Goal: Task Accomplishment & Management: Complete application form

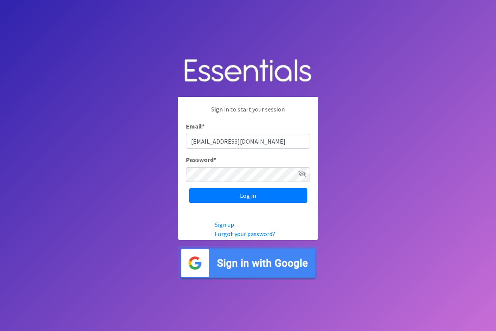
type input "[EMAIL_ADDRESS][DOMAIN_NAME]"
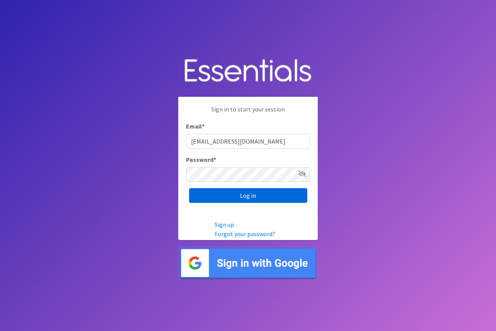
click at [242, 194] on input "Log in" at bounding box center [248, 195] width 118 height 15
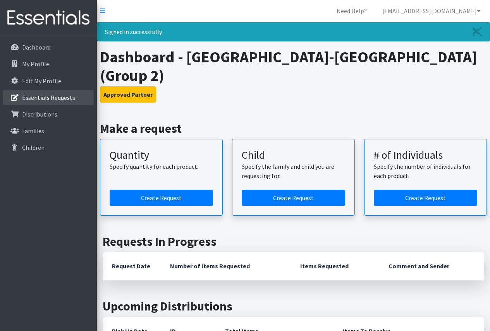
click at [38, 100] on p "Essentials Requests" at bounding box center [48, 98] width 53 height 8
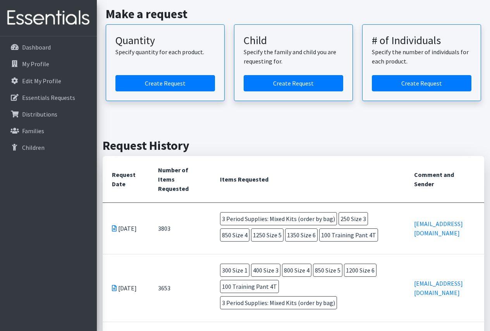
scroll to position [77, 0]
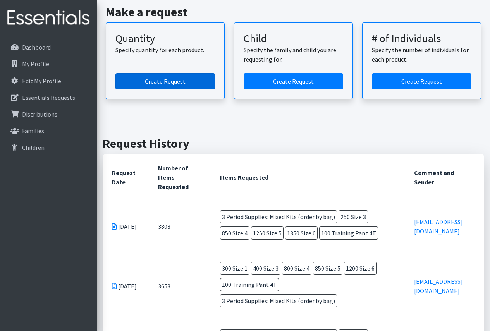
click at [165, 80] on link "Create Request" at bounding box center [165, 81] width 100 height 16
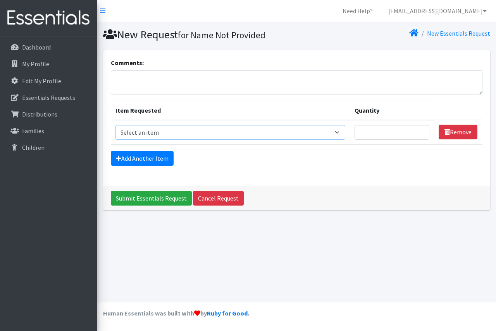
click at [245, 132] on select "Select an item Period Supplies: Mixed Kits (order by bag) Applicator-free tampo…" at bounding box center [230, 132] width 230 height 15
select select "8798"
click at [115, 125] on select "Select an item Period Supplies: Mixed Kits (order by bag) Applicator-free tampo…" at bounding box center [230, 132] width 230 height 15
click at [408, 135] on input "Quantity" at bounding box center [391, 132] width 75 height 15
type input "3"
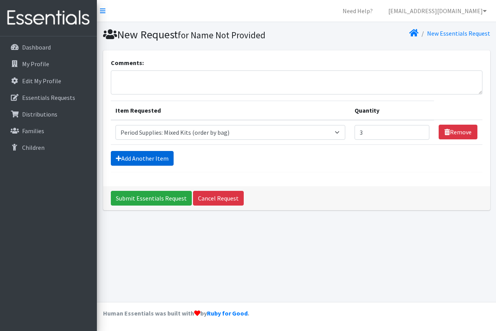
click at [151, 158] on link "Add Another Item" at bounding box center [142, 158] width 63 height 15
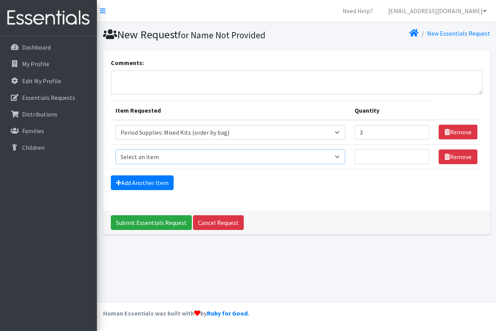
click at [172, 157] on select "Select an item Period Supplies: Mixed Kits (order by bag) Applicator-free tampo…" at bounding box center [230, 157] width 230 height 15
select select "1095"
click at [115, 150] on select "Select an item Period Supplies: Mixed Kits (order by bag) Applicator-free tampo…" at bounding box center [230, 157] width 230 height 15
click at [372, 153] on input "Quantity" at bounding box center [391, 157] width 75 height 15
type input "250"
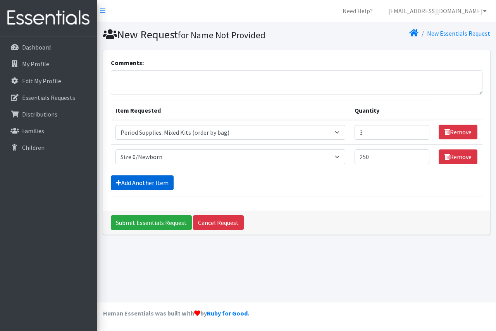
click at [128, 186] on link "Add Another Item" at bounding box center [142, 182] width 63 height 15
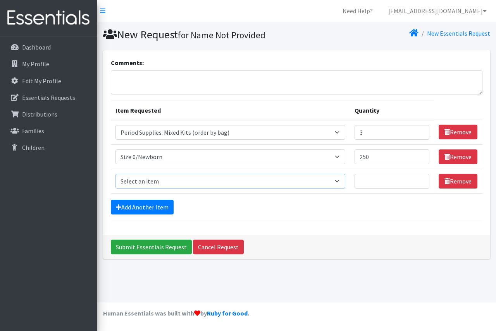
click at [139, 183] on select "Select an item Period Supplies: Mixed Kits (order by bag) Applicator-free tampo…" at bounding box center [230, 181] width 230 height 15
select select "1091"
click at [115, 174] on select "Select an item Period Supplies: Mixed Kits (order by bag) Applicator-free tampo…" at bounding box center [230, 181] width 230 height 15
click at [377, 184] on input "Quantity" at bounding box center [391, 181] width 75 height 15
type input "500"
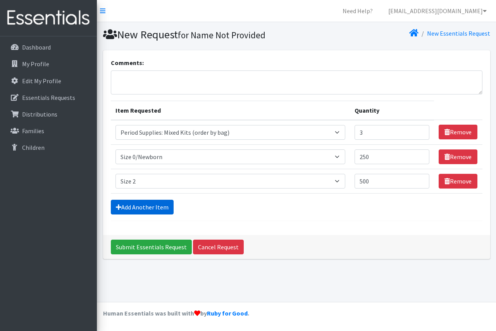
click at [126, 207] on link "Add Another Item" at bounding box center [142, 207] width 63 height 15
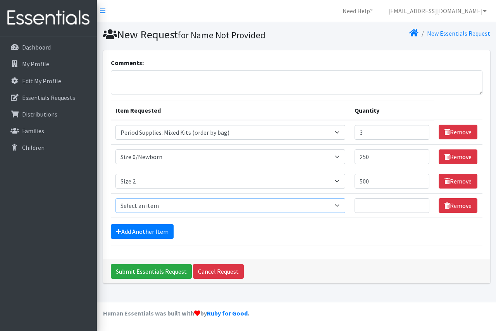
click at [122, 206] on select "Select an item Period Supplies: Mixed Kits (order by bag) Applicator-free tampo…" at bounding box center [230, 205] width 230 height 15
select select "1094"
click at [115, 198] on select "Select an item Period Supplies: Mixed Kits (order by bag) Applicator-free tampo…" at bounding box center [230, 205] width 230 height 15
click at [382, 212] on input "Quantity" at bounding box center [391, 205] width 75 height 15
type input "500"
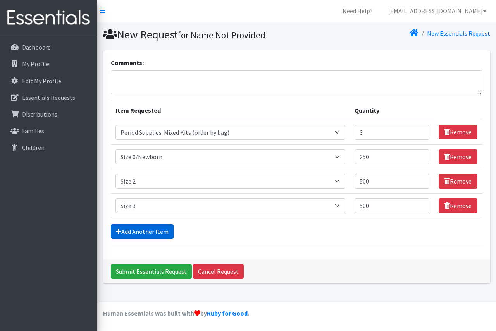
click at [148, 231] on link "Add Another Item" at bounding box center [142, 231] width 63 height 15
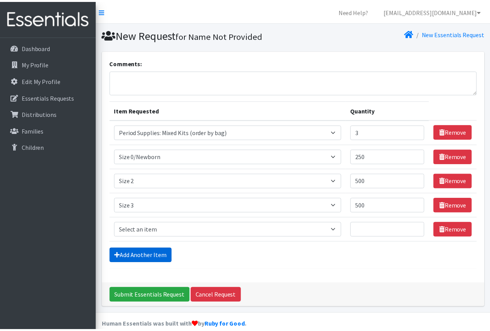
scroll to position [12, 0]
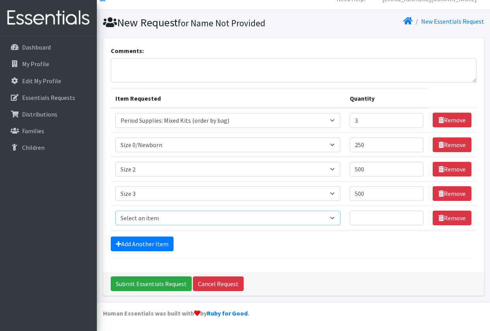
click at [156, 218] on select "Select an item Period Supplies: Mixed Kits (order by bag) Applicator-free tampo…" at bounding box center [227, 218] width 225 height 15
select select "1097"
click at [115, 211] on select "Select an item Period Supplies: Mixed Kits (order by bag) Applicator-free tampo…" at bounding box center [227, 218] width 225 height 15
click at [373, 218] on input "Quantity" at bounding box center [387, 218] width 74 height 15
type input "1000"
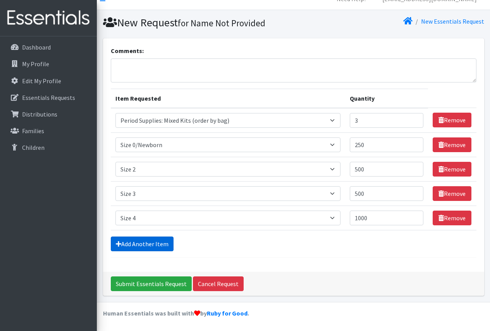
click at [133, 247] on link "Add Another Item" at bounding box center [142, 244] width 63 height 15
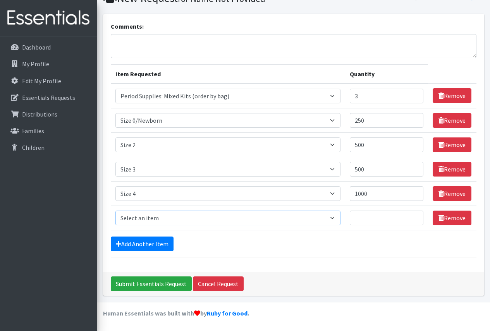
click at [146, 218] on select "Select an item Period Supplies: Mixed Kits (order by bag) Applicator-free tampo…" at bounding box center [227, 218] width 225 height 15
select select "1098"
click at [115, 211] on select "Select an item Period Supplies: Mixed Kits (order by bag) Applicator-free tampo…" at bounding box center [227, 218] width 225 height 15
click at [375, 220] on input "Quantity" at bounding box center [387, 218] width 74 height 15
type input "1250"
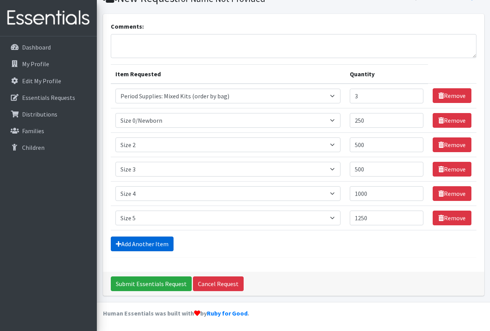
click at [133, 243] on link "Add Another Item" at bounding box center [142, 244] width 63 height 15
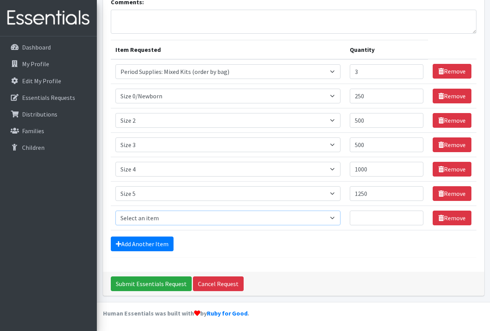
click at [139, 215] on select "Select an item Period Supplies: Mixed Kits (order by bag) Applicator-free tampo…" at bounding box center [227, 218] width 225 height 15
select select "1100"
click at [115, 211] on select "Select an item Period Supplies: Mixed Kits (order by bag) Applicator-free tampo…" at bounding box center [227, 218] width 225 height 15
click at [366, 217] on input "Quantity" at bounding box center [387, 218] width 74 height 15
type input "1400"
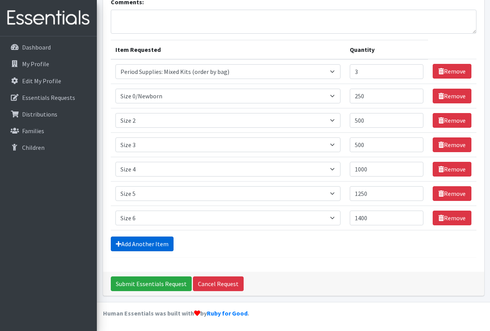
click at [138, 243] on link "Add Another Item" at bounding box center [142, 244] width 63 height 15
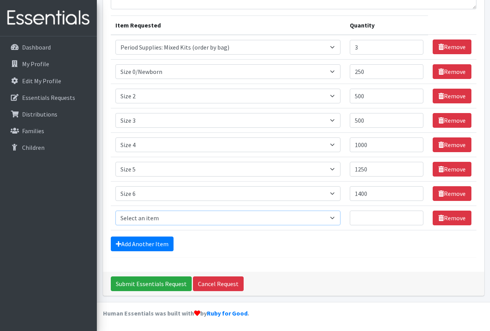
click at [163, 220] on select "Select an item Period Supplies: Mixed Kits (order by bag) Applicator-free tampo…" at bounding box center [227, 218] width 225 height 15
select select "1107"
click at [115, 211] on select "Select an item Period Supplies: Mixed Kits (order by bag) Applicator-free tampo…" at bounding box center [227, 218] width 225 height 15
click at [383, 220] on input "Quantity" at bounding box center [387, 218] width 74 height 15
type input "100"
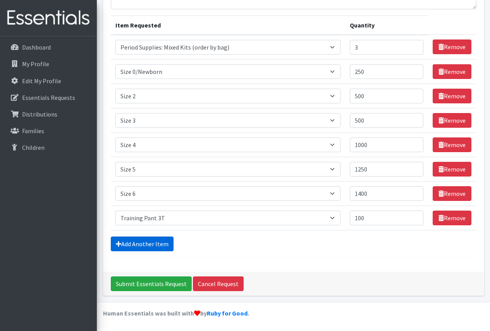
click at [136, 243] on link "Add Another Item" at bounding box center [142, 244] width 63 height 15
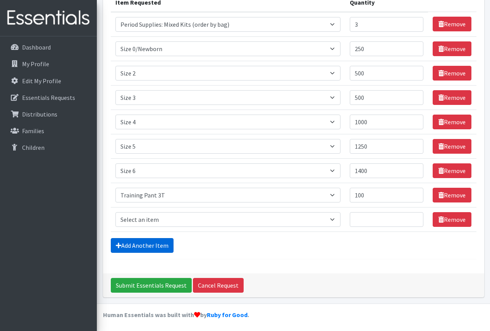
scroll to position [110, 0]
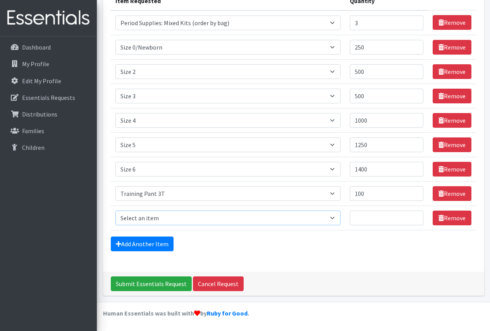
click at [150, 215] on select "Select an item Period Supplies: Mixed Kits (order by bag) Applicator-free tampo…" at bounding box center [227, 218] width 225 height 15
select select "1093"
click at [115, 211] on select "Select an item Period Supplies: Mixed Kits (order by bag) Applicator-free tampo…" at bounding box center [227, 218] width 225 height 15
click at [370, 215] on input "Quantity" at bounding box center [387, 218] width 74 height 15
type input "100"
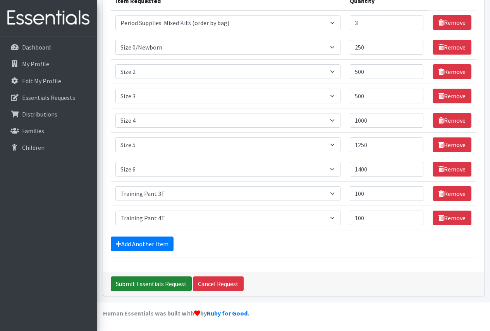
click at [146, 284] on input "Submit Essentials Request" at bounding box center [151, 284] width 81 height 15
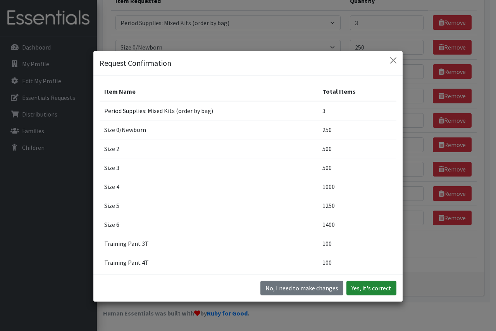
click at [362, 286] on button "Yes, it's correct" at bounding box center [371, 288] width 50 height 15
